Goal: Transaction & Acquisition: Download file/media

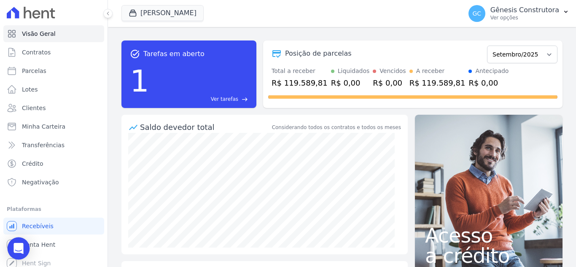
click at [17, 245] on icon "Open Intercom Messenger" at bounding box center [18, 248] width 10 height 11
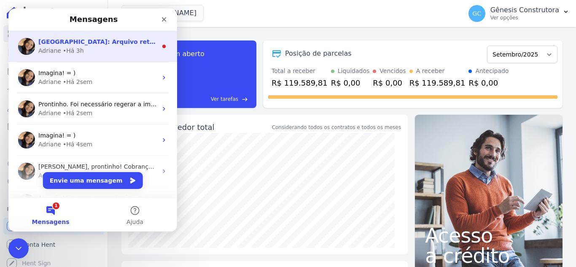
click at [65, 59] on div "[GEOGRAPHIC_DATA]: Arquivo retorno de inclusão gerado. Por favor, insira o arqu…" at bounding box center [92, 46] width 169 height 31
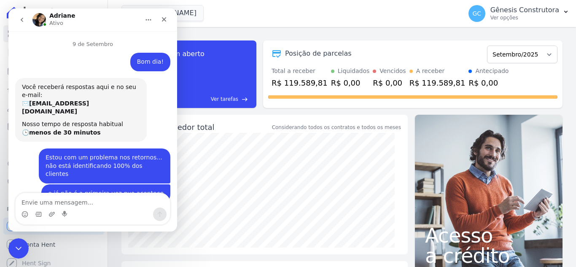
scroll to position [21, 0]
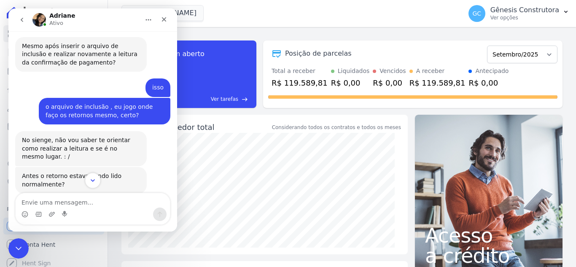
click at [92, 186] on button "Scroll to bottom" at bounding box center [93, 181] width 16 height 16
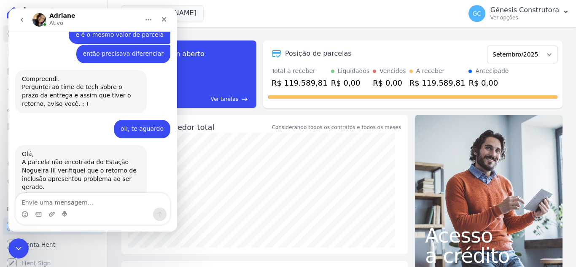
scroll to position [5771, 0]
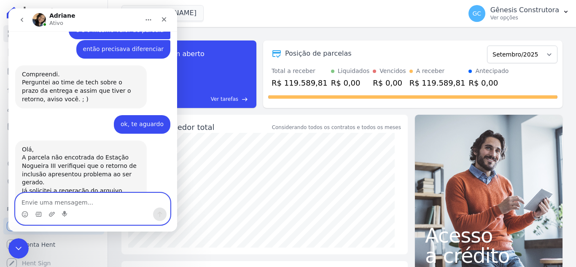
click at [65, 201] on textarea "Envie uma mensagem..." at bounding box center [93, 200] width 154 height 14
type textarea "boa tarde!"
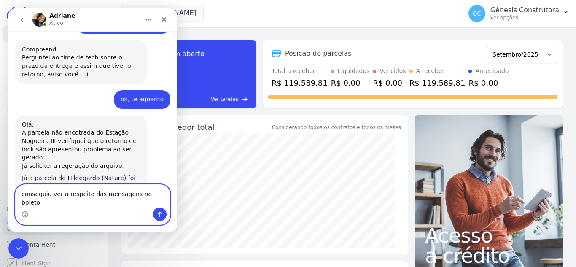
type textarea "conseguiu ver a respeito das mensagens no boleto?"
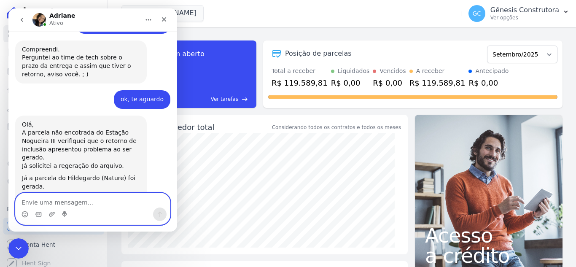
scroll to position [5824, 0]
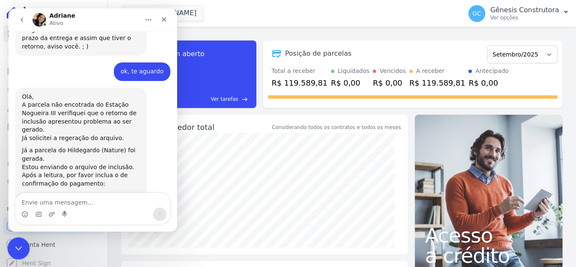
drag, startPoint x: 19, startPoint y: 250, endPoint x: 15, endPoint y: 248, distance: 4.4
click at [15, 248] on icon "Encerramento do Messenger da Intercom" at bounding box center [17, 247] width 10 height 10
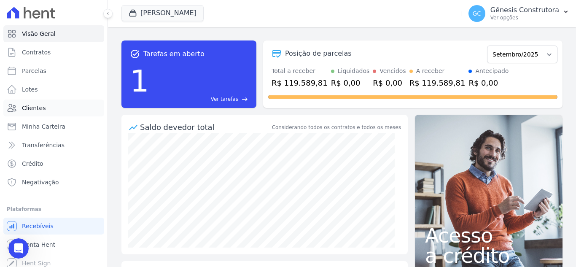
click at [49, 108] on link "Clientes" at bounding box center [53, 108] width 101 height 17
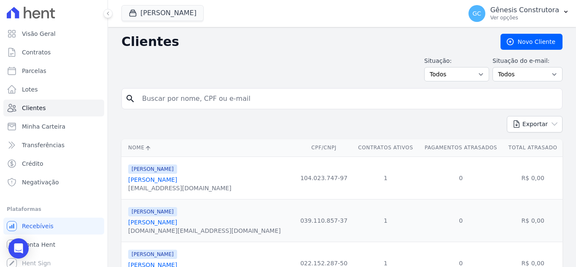
click at [210, 92] on input "search" at bounding box center [348, 98] width 422 height 17
click at [52, 241] on span "Conta Hent" at bounding box center [38, 244] width 33 height 8
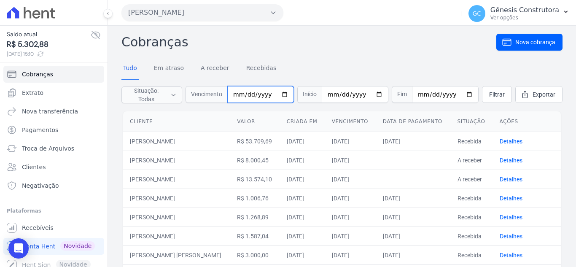
click at [241, 95] on input "date" at bounding box center [260, 94] width 67 height 17
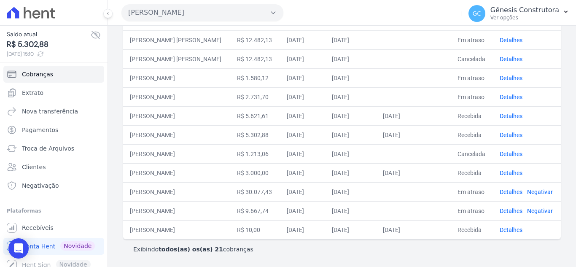
scroll to position [256, 0]
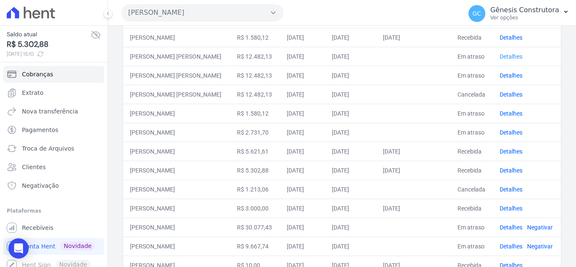
click at [506, 60] on link "Detalhes" at bounding box center [511, 56] width 23 height 7
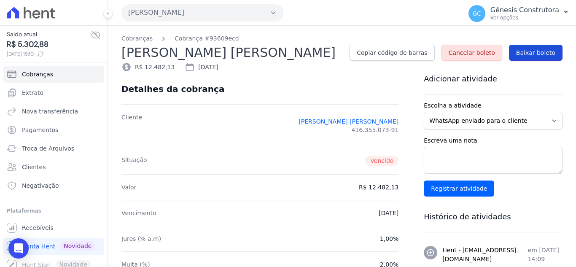
click at [527, 53] on span "Baixar boleto" at bounding box center [535, 53] width 39 height 8
click at [111, 13] on button at bounding box center [107, 13] width 9 height 9
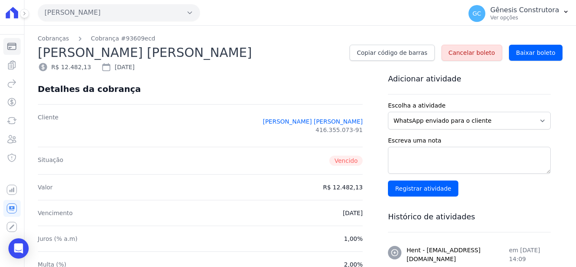
click at [27, 11] on button at bounding box center [24, 13] width 9 height 9
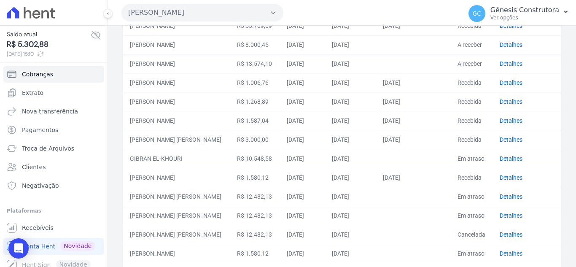
scroll to position [127, 0]
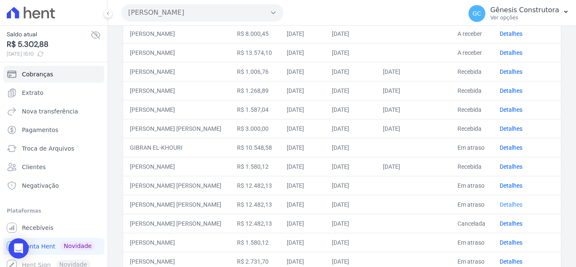
click at [505, 207] on link "Detalhes" at bounding box center [511, 204] width 23 height 7
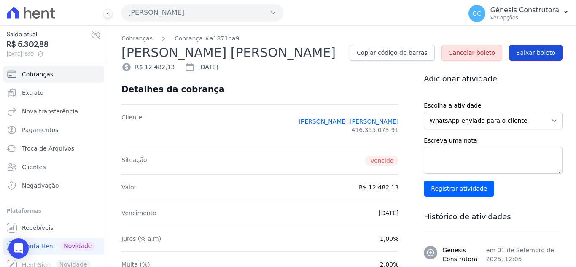
click at [539, 49] on span "Baixar boleto" at bounding box center [535, 53] width 39 height 8
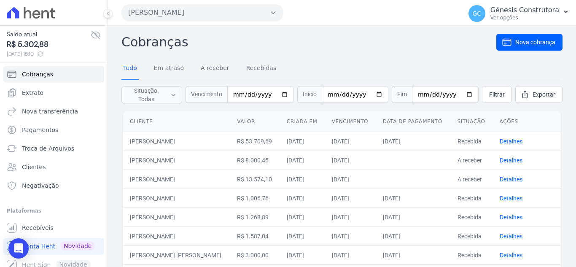
scroll to position [169, 0]
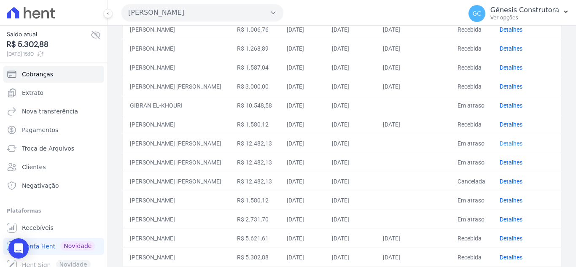
click at [507, 147] on link "Detalhes" at bounding box center [511, 143] width 23 height 7
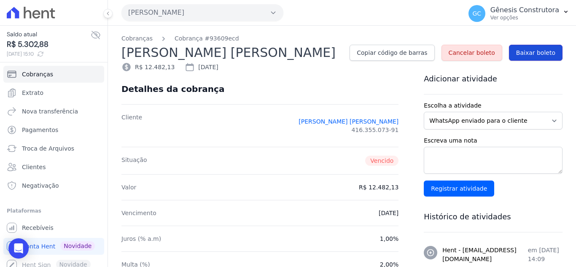
click at [536, 53] on span "Baixar boleto" at bounding box center [535, 53] width 39 height 8
drag, startPoint x: 303, startPoint y: 56, endPoint x: 128, endPoint y: 61, distance: 175.5
click at [121, 55] on div "Cobranças Cobrança #93609ecd [PERSON_NAME] Copiar código de barras Cancelar bol…" at bounding box center [342, 49] width 468 height 46
copy h2 "[PERSON_NAME] [PERSON_NAME]"
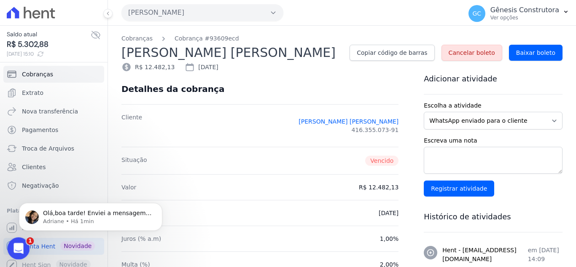
click at [21, 249] on icon "Abertura do Messenger da Intercom" at bounding box center [18, 247] width 14 height 14
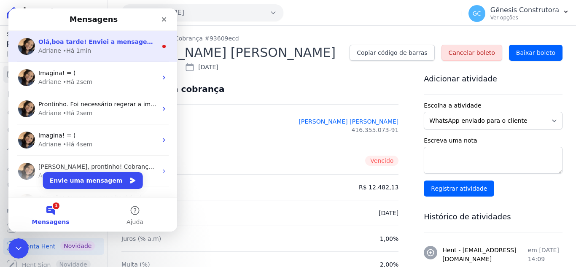
click at [84, 47] on div "• Há 1min" at bounding box center [77, 50] width 28 height 9
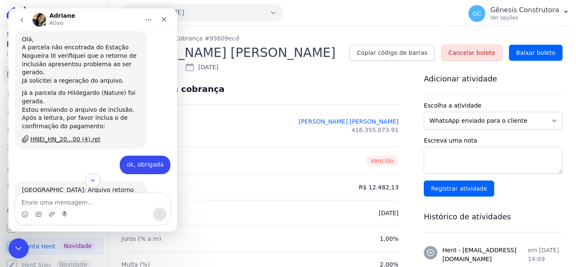
scroll to position [5887, 0]
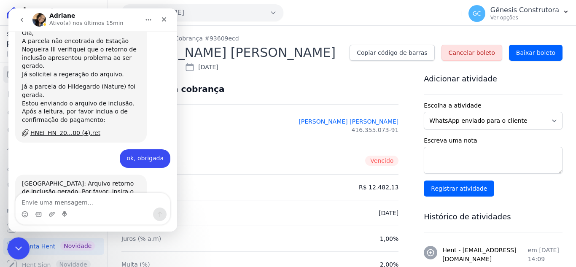
drag, startPoint x: 16, startPoint y: 249, endPoint x: 119, endPoint y: 372, distance: 160.7
click at [15, 250] on icon "Encerramento do Messenger da Intercom" at bounding box center [17, 247] width 10 height 10
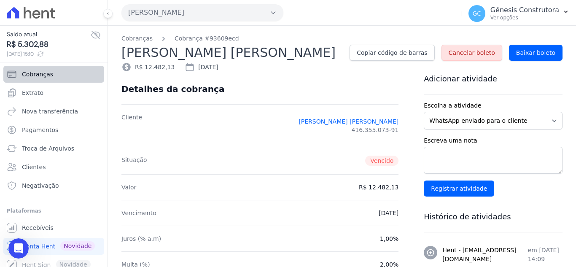
scroll to position [5873, 0]
click at [51, 78] on link "Cobranças" at bounding box center [53, 74] width 101 height 17
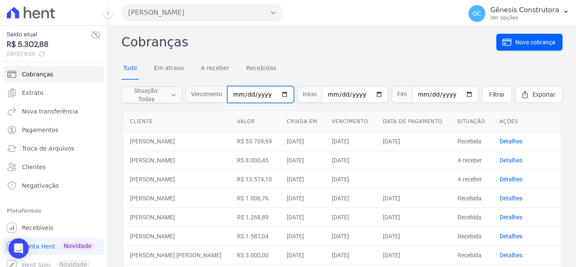
click at [241, 94] on input "date" at bounding box center [260, 94] width 67 height 17
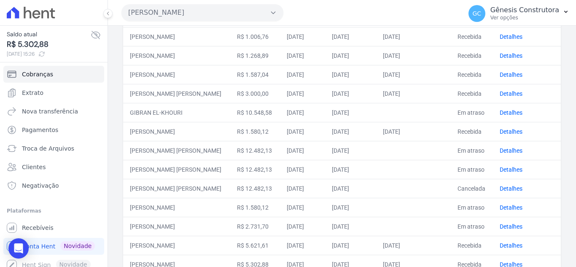
scroll to position [169, 0]
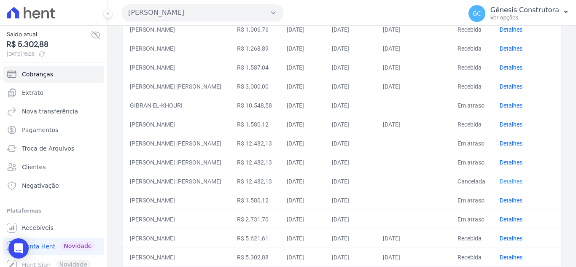
click at [500, 185] on link "Detalhes" at bounding box center [511, 181] width 23 height 7
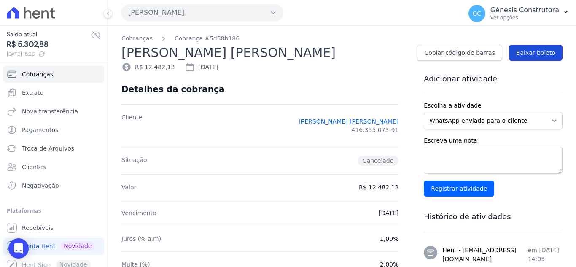
click at [545, 60] on link "Baixar boleto" at bounding box center [536, 53] width 54 height 16
click at [138, 36] on link "Cobranças" at bounding box center [136, 38] width 31 height 9
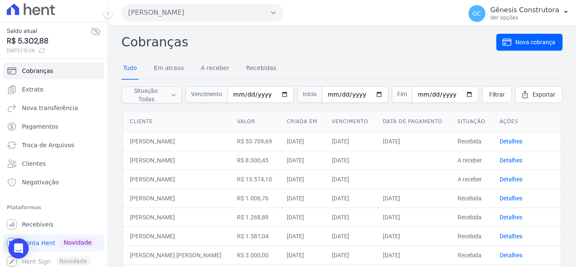
scroll to position [6, 0]
